Goal: Information Seeking & Learning: Understand process/instructions

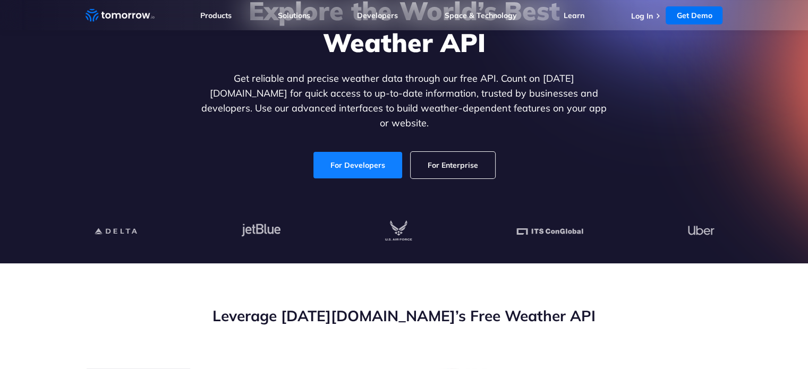
click at [392, 167] on link "For Developers" at bounding box center [357, 165] width 89 height 27
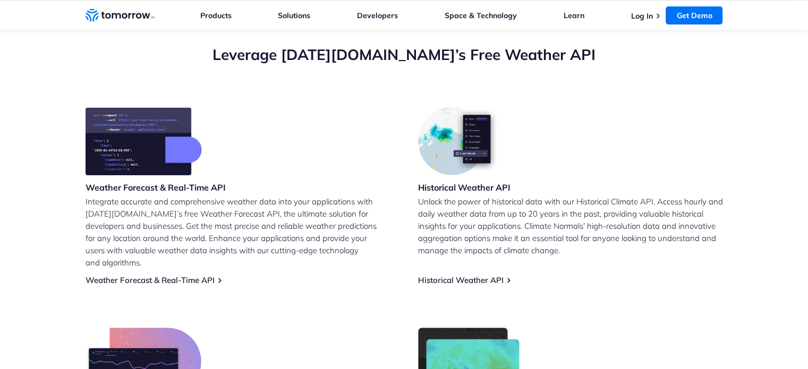
scroll to position [383, 0]
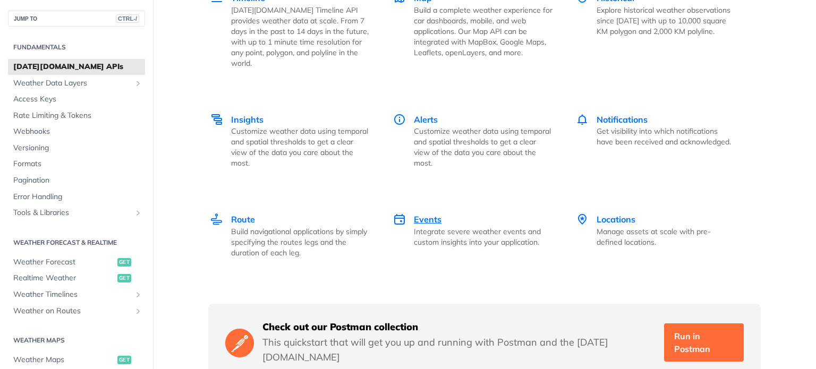
scroll to position [1528, 0]
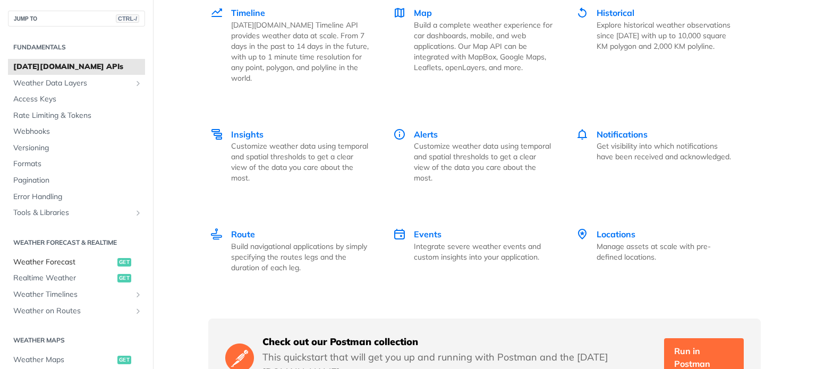
click at [77, 265] on span "Weather Forecast" at bounding box center [63, 262] width 101 height 11
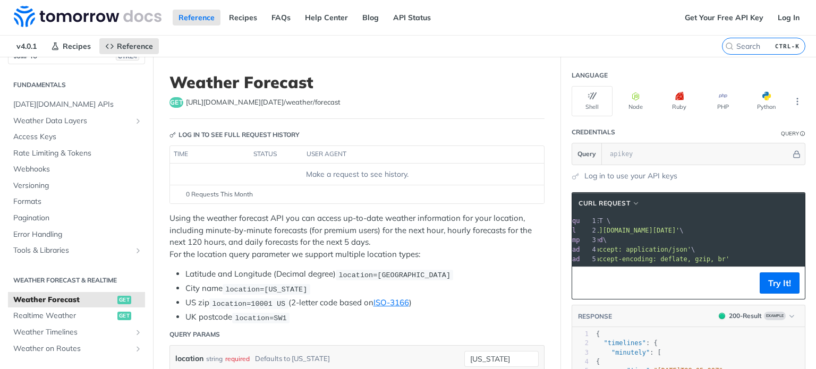
drag, startPoint x: 626, startPoint y: 229, endPoint x: 785, endPoint y: 230, distance: 158.8
click at [679, 230] on span "'[URL][DOMAIN_NAME][DATE]'" at bounding box center [630, 230] width 100 height 7
copy span "[URL][DOMAIN_NAME][DATE]"
